Goal: Task Accomplishment & Management: Use online tool/utility

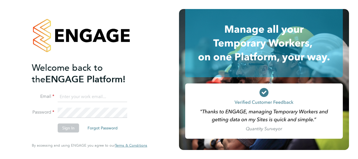
type input "[PERSON_NAME][EMAIL_ADDRESS][DOMAIN_NAME]"
click at [70, 128] on button "Sign In" at bounding box center [68, 127] width 21 height 9
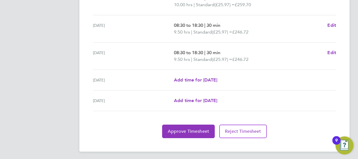
scroll to position [240, 0]
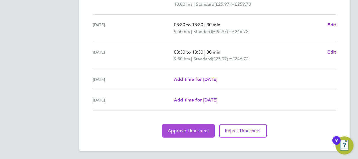
click at [191, 125] on button "Approve Timesheet" at bounding box center [188, 130] width 53 height 13
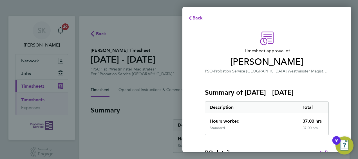
click at [291, 83] on div "Summary of 25 - 31 Aug 2025 Description Total Hours worked 37.00 hrs Standard 3…" at bounding box center [267, 104] width 124 height 60
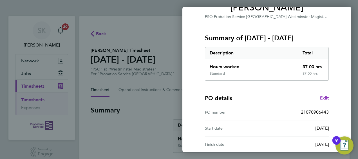
scroll to position [110, 0]
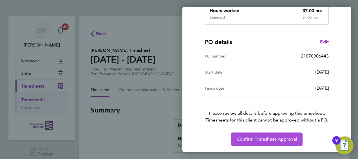
click at [261, 142] on button "Confirm Timesheet Approval" at bounding box center [266, 138] width 71 height 13
